Goal: Transaction & Acquisition: Purchase product/service

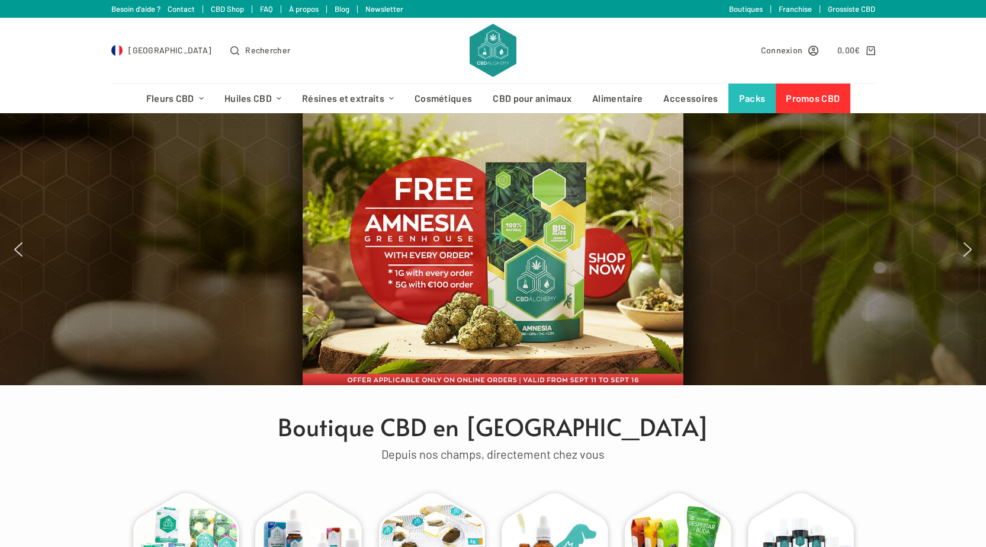
scroll to position [59, 0]
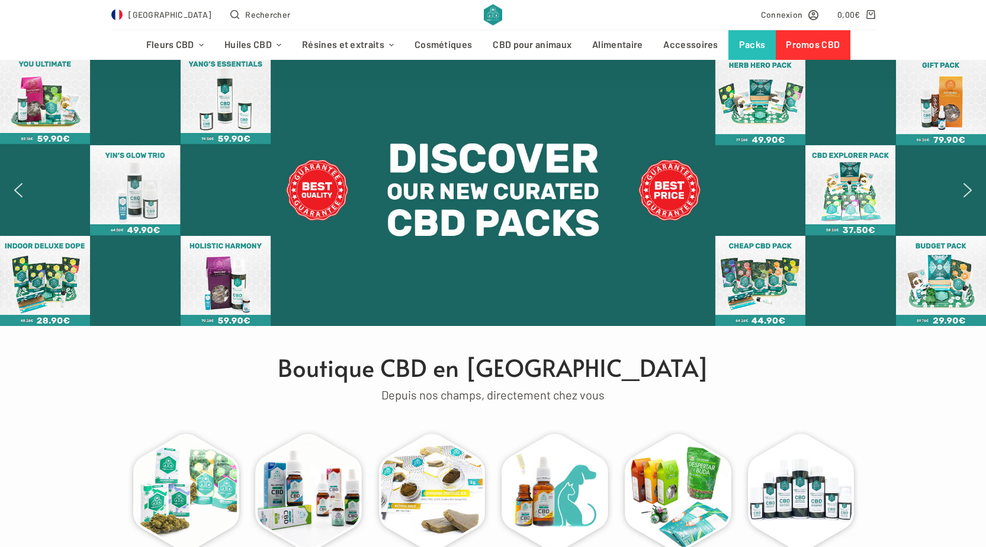
click at [978, 197] on div at bounding box center [493, 190] width 986 height 272
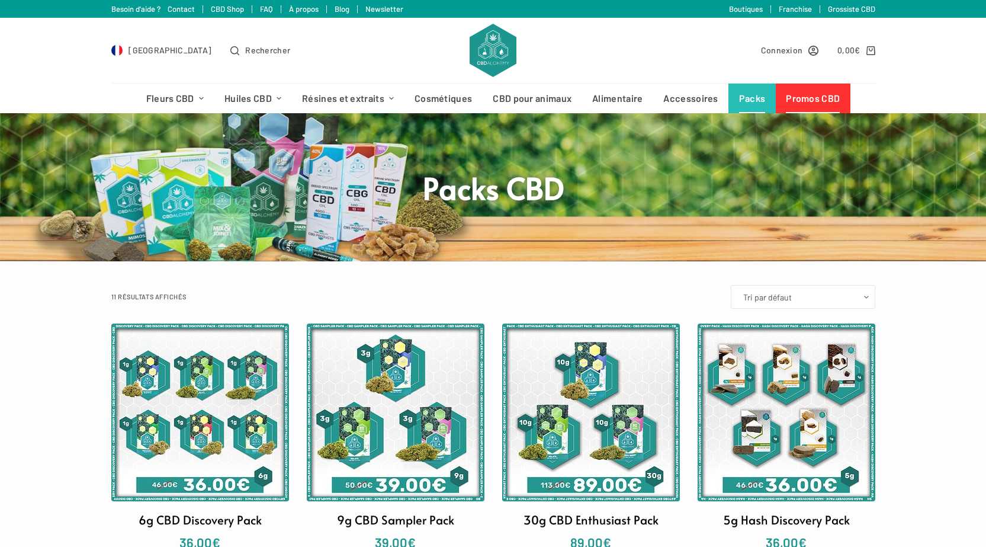
click at [818, 87] on link "Promos CBD" at bounding box center [813, 99] width 75 height 30
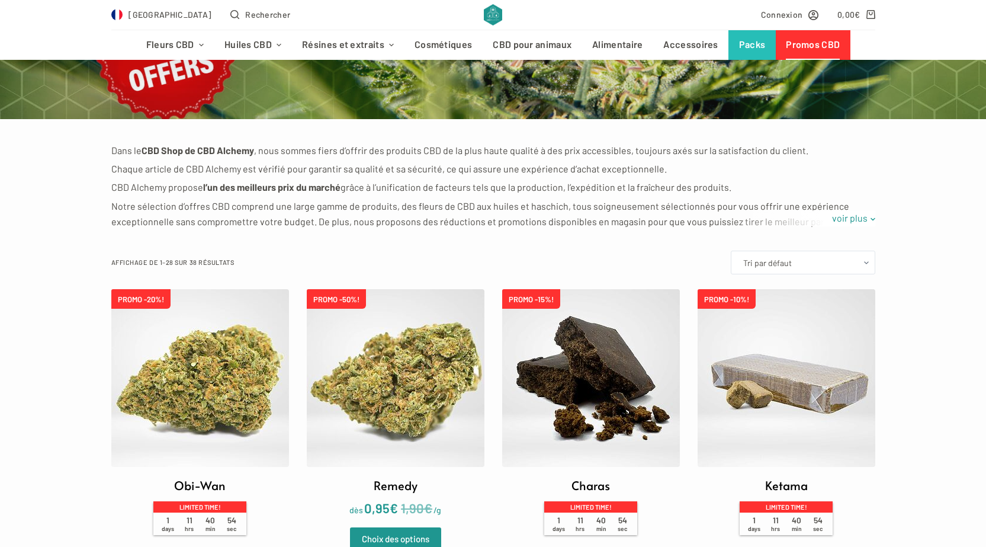
scroll to position [178, 0]
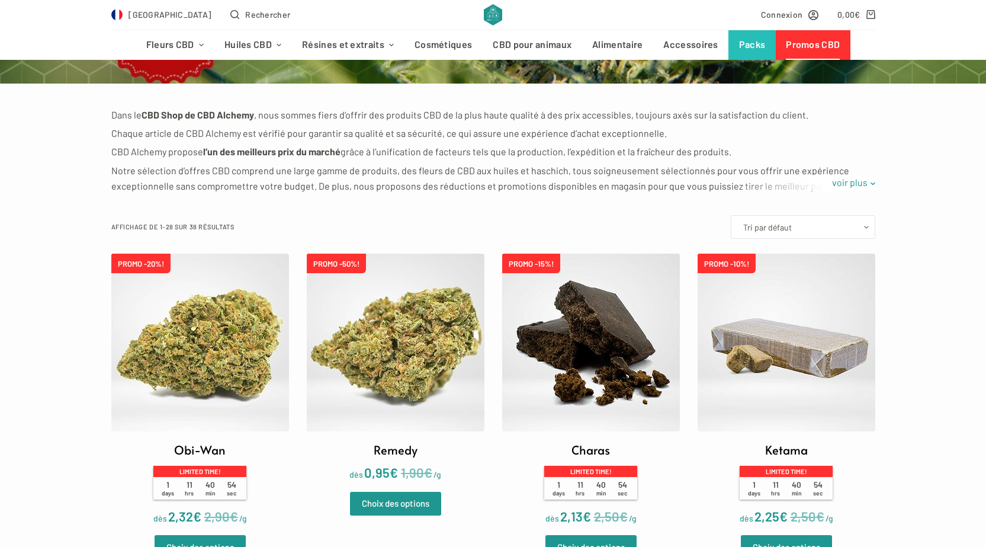
click at [373, 326] on img at bounding box center [396, 342] width 178 height 178
click at [213, 341] on img at bounding box center [200, 342] width 178 height 178
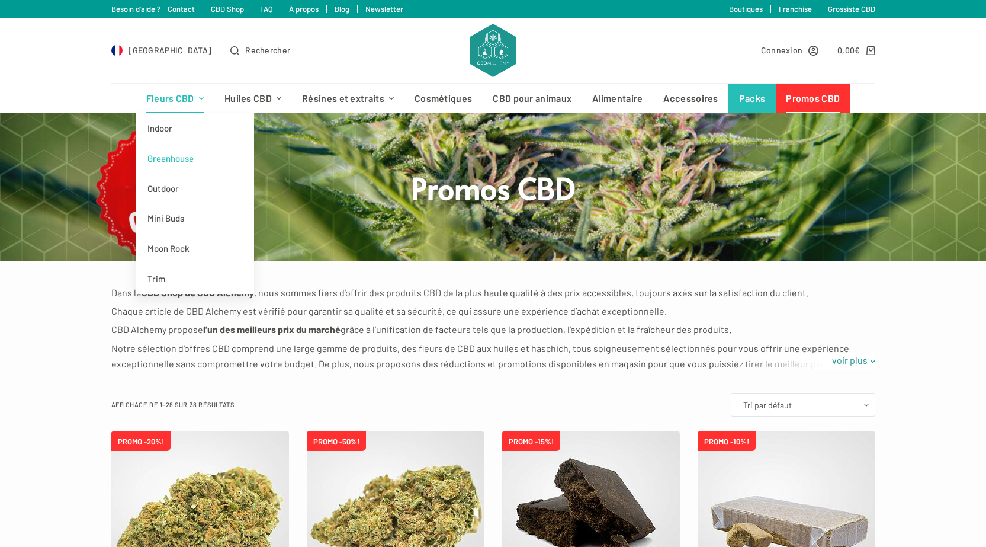
click at [176, 163] on link "Greenhouse" at bounding box center [195, 158] width 118 height 30
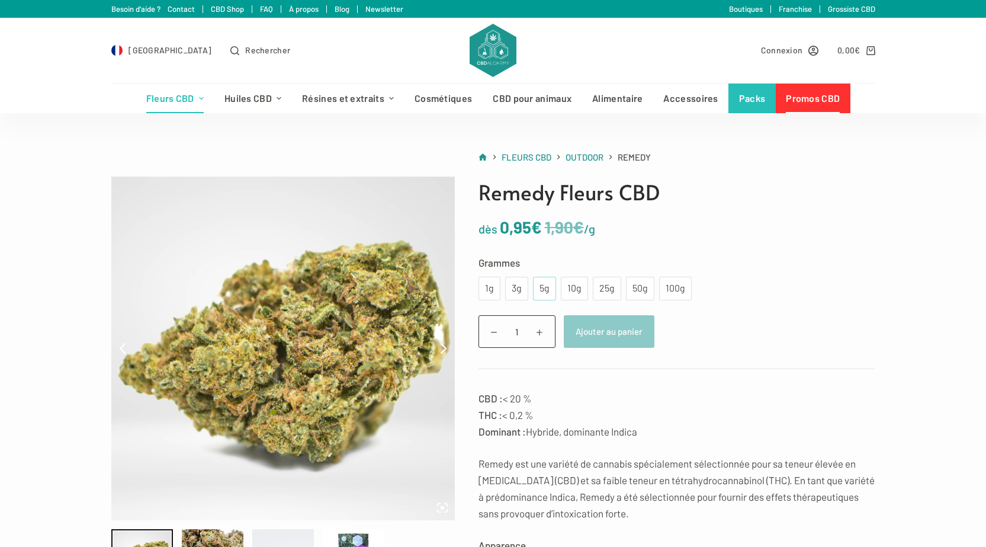
click at [536, 293] on div "5g" at bounding box center [544, 289] width 23 height 24
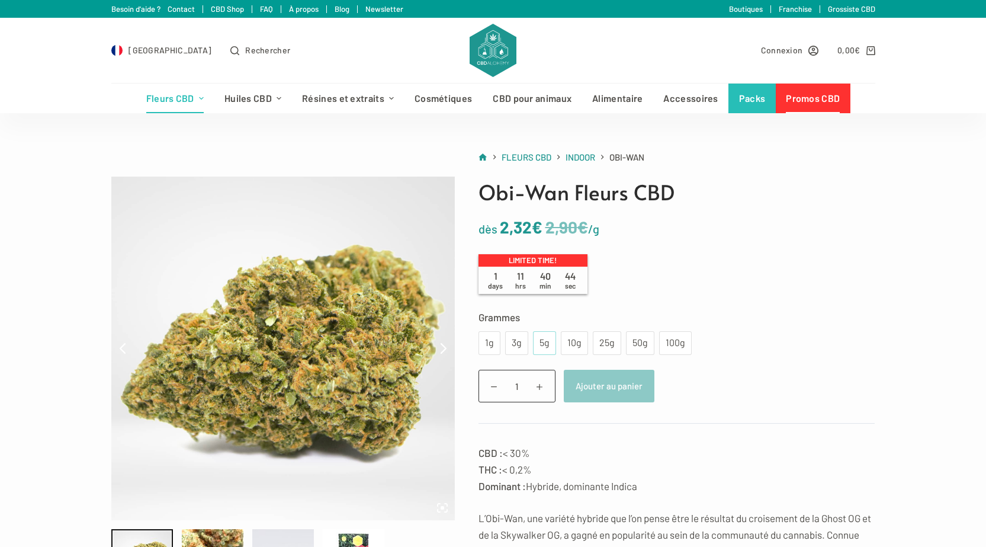
click at [536, 345] on div "5g" at bounding box center [544, 343] width 23 height 24
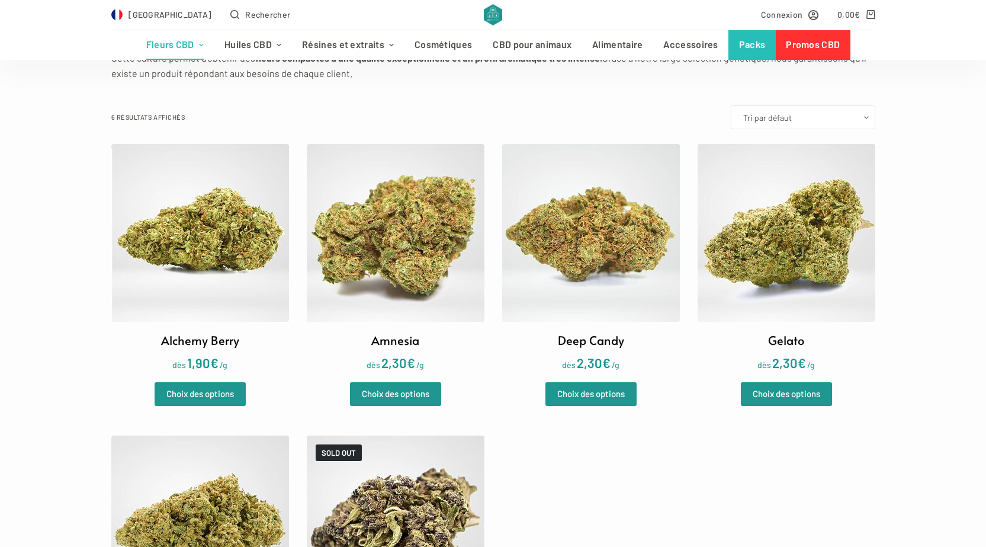
scroll to position [355, 0]
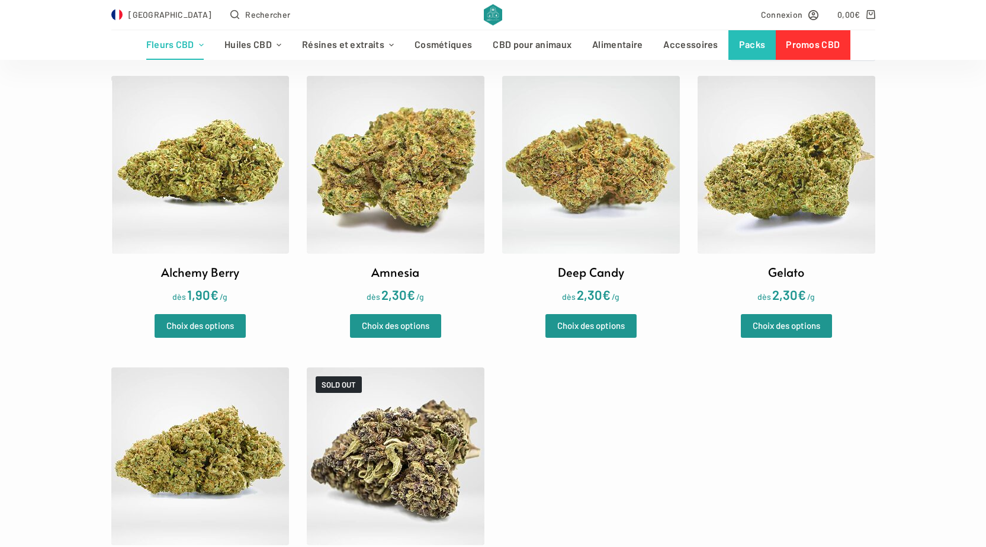
click at [208, 178] on img at bounding box center [200, 165] width 178 height 178
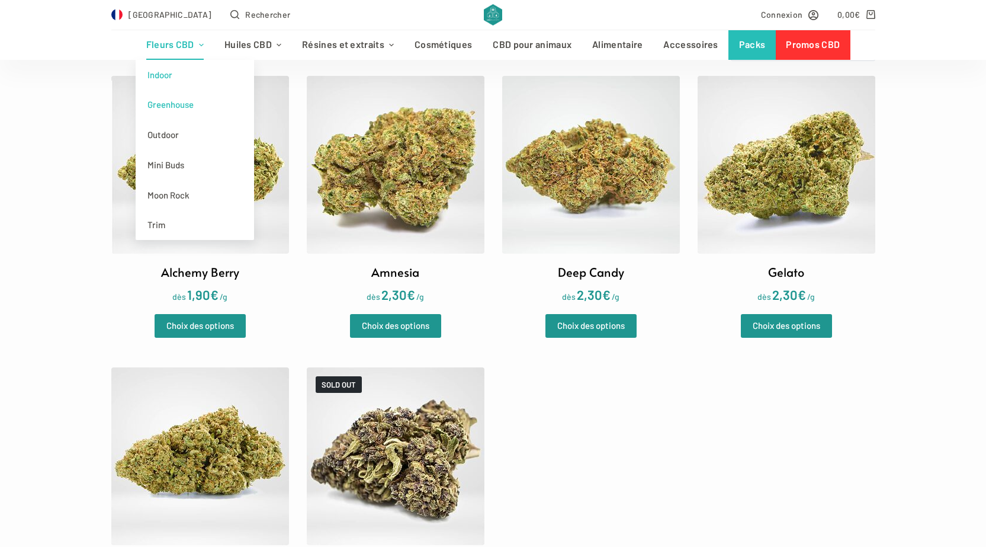
click at [168, 75] on link "Indoor" at bounding box center [195, 75] width 118 height 30
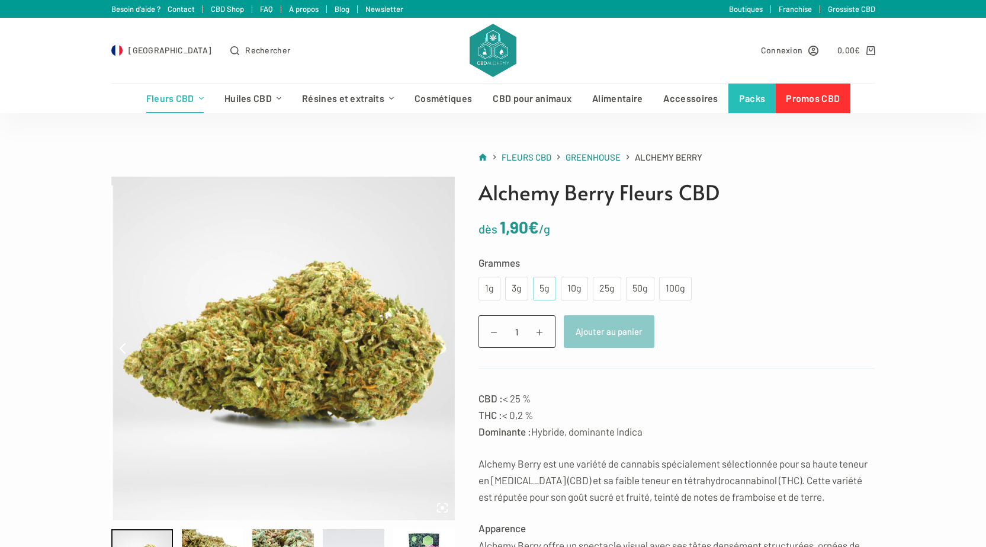
click at [551, 291] on div "5g" at bounding box center [544, 289] width 23 height 24
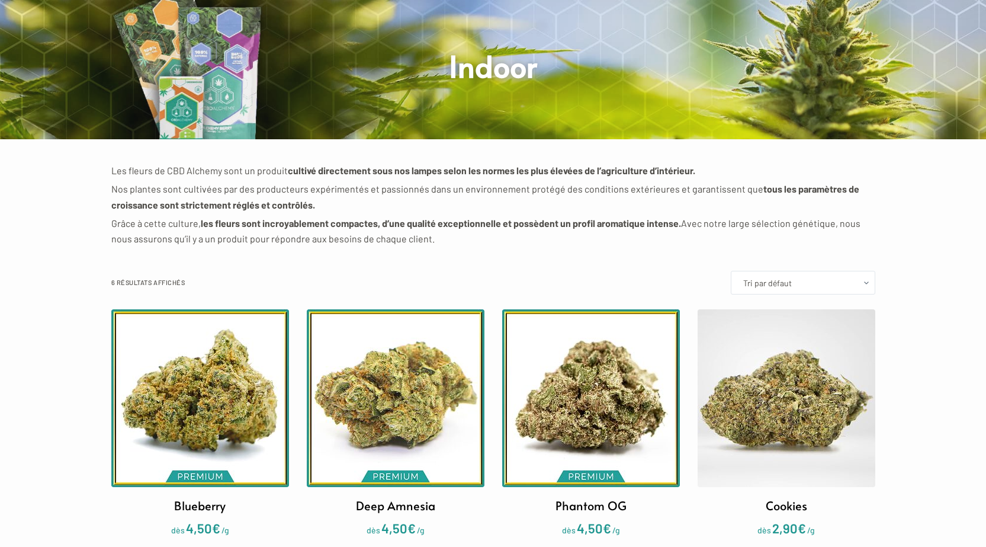
scroll to position [296, 0]
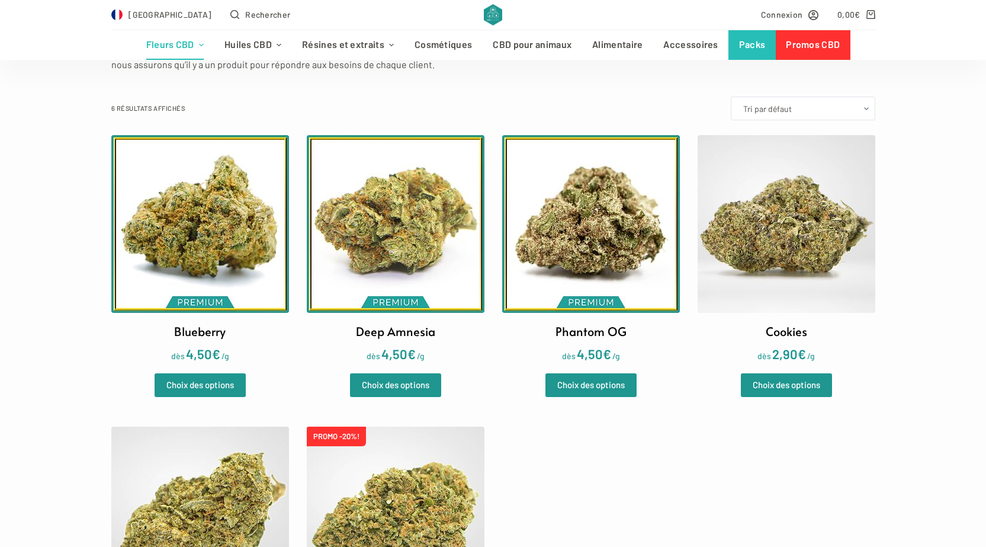
click at [377, 240] on img at bounding box center [396, 224] width 178 height 178
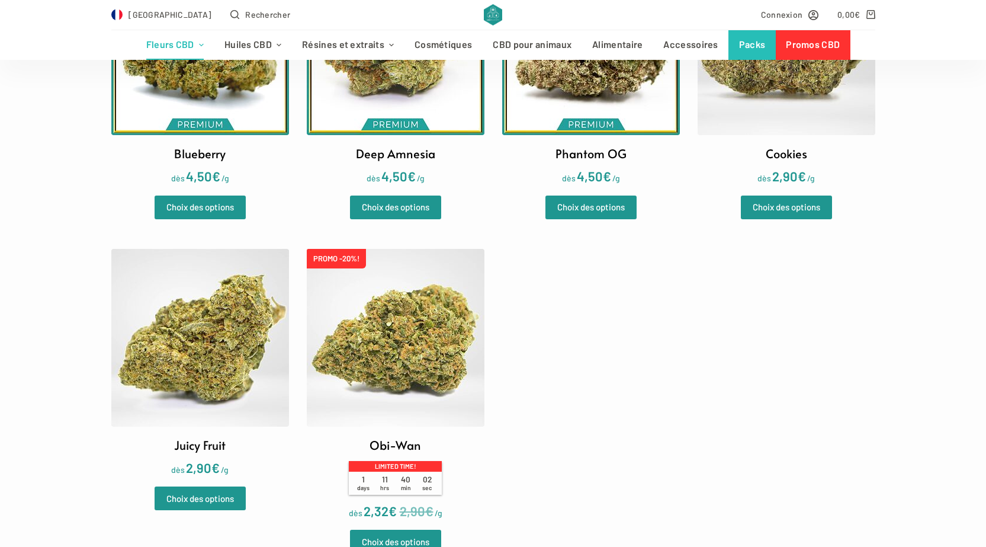
click at [194, 346] on img at bounding box center [200, 338] width 178 height 178
click at [808, 87] on img at bounding box center [787, 46] width 178 height 178
click at [384, 383] on img at bounding box center [396, 338] width 178 height 178
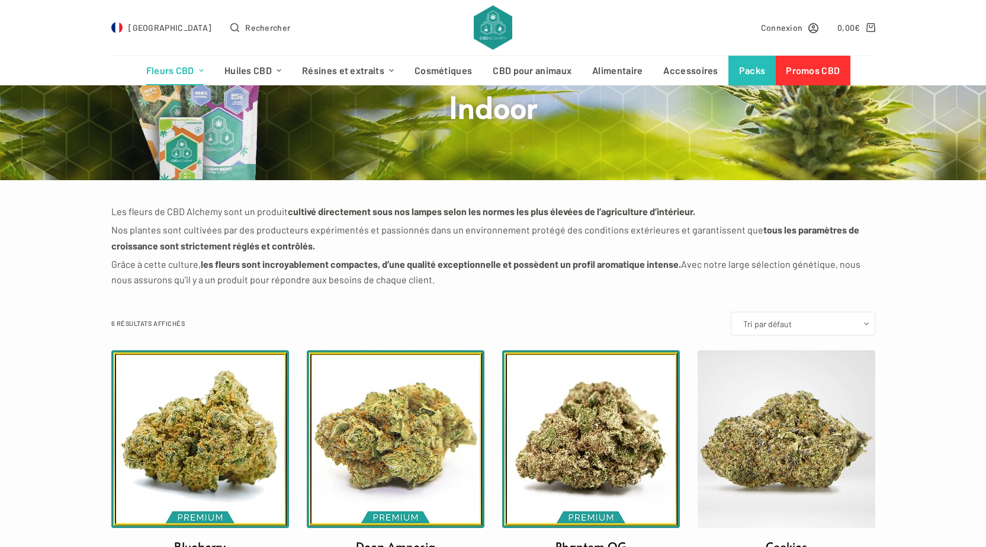
scroll to position [0, 0]
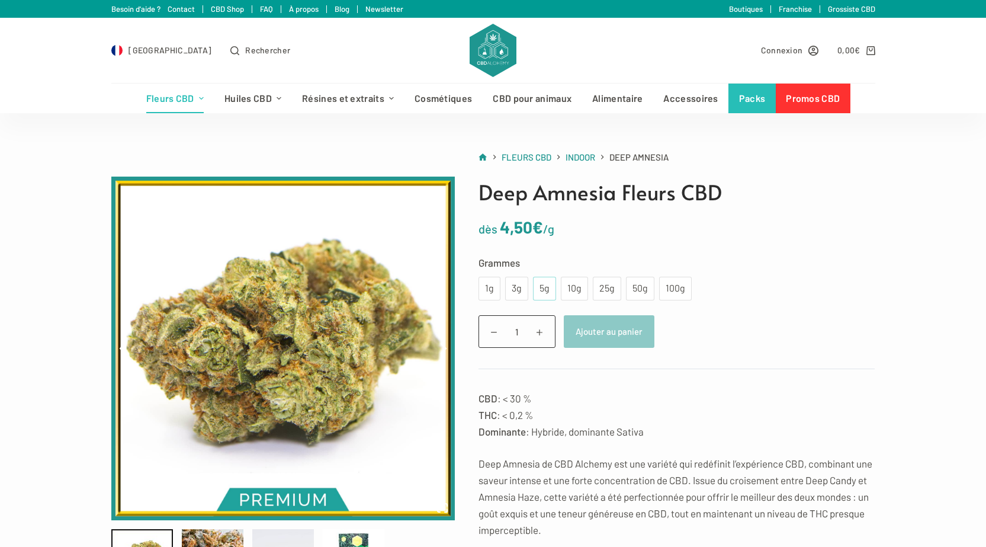
click at [540, 285] on div "5g" at bounding box center [544, 288] width 9 height 15
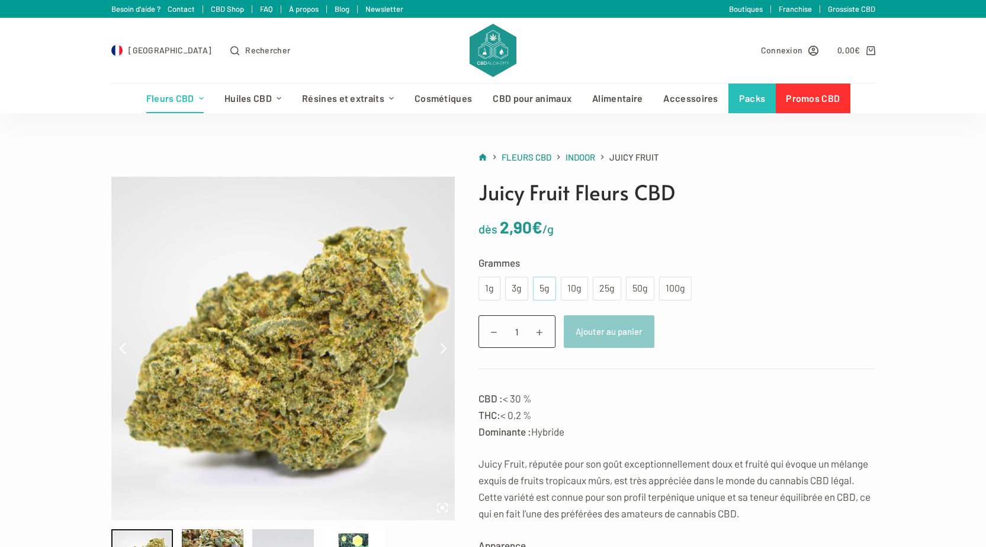
click at [545, 287] on div "5g" at bounding box center [544, 288] width 9 height 15
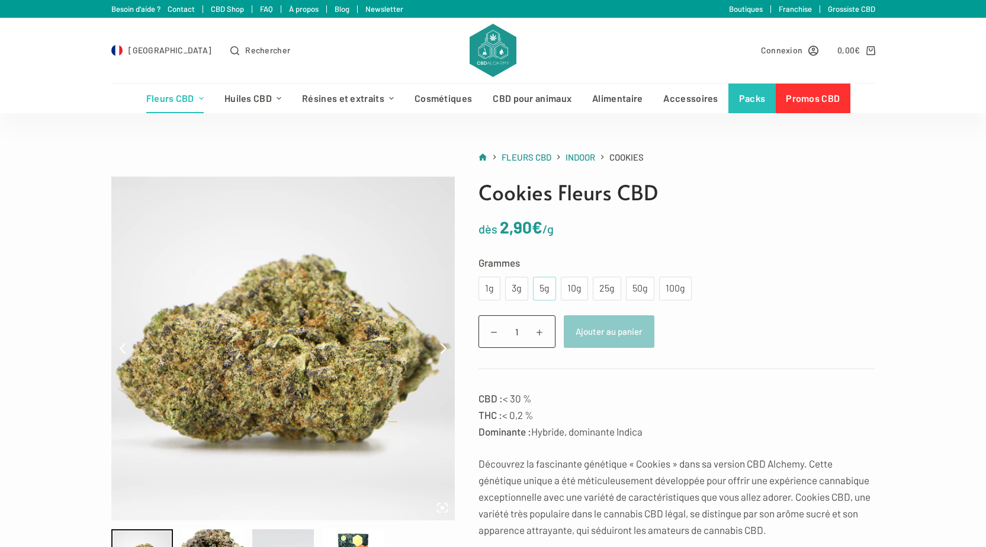
click at [545, 287] on div "5g" at bounding box center [544, 288] width 9 height 15
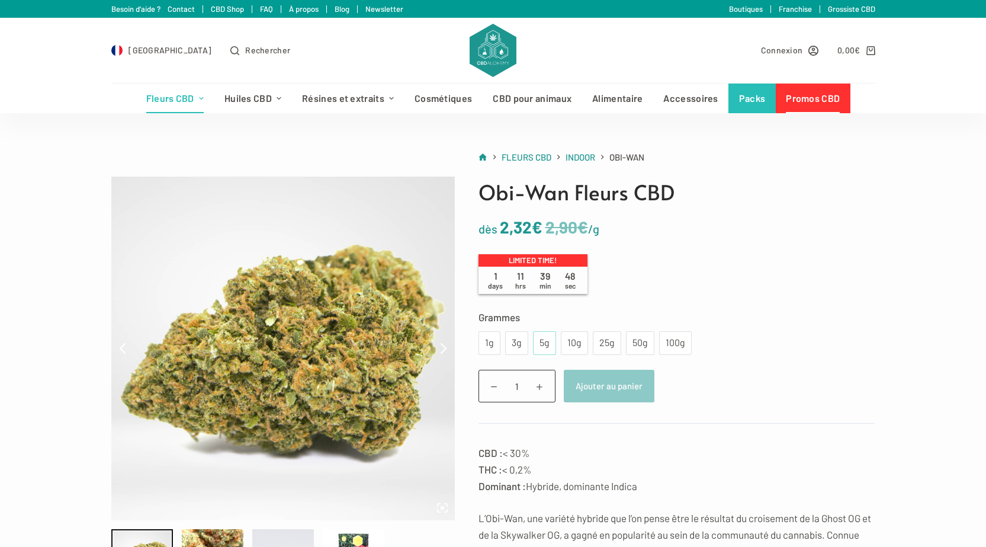
click at [544, 338] on div "5g" at bounding box center [544, 342] width 9 height 15
